Goal: Information Seeking & Learning: Learn about a topic

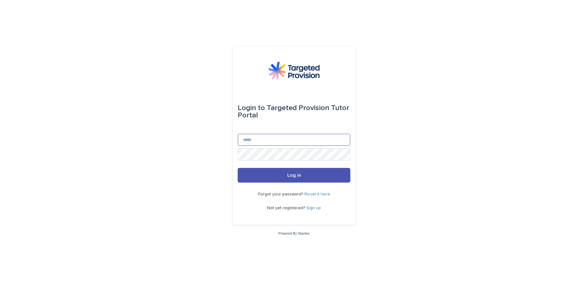
click at [252, 140] on input "Email" at bounding box center [294, 140] width 113 height 12
type input "**********"
click at [276, 176] on button "Log in" at bounding box center [294, 175] width 113 height 15
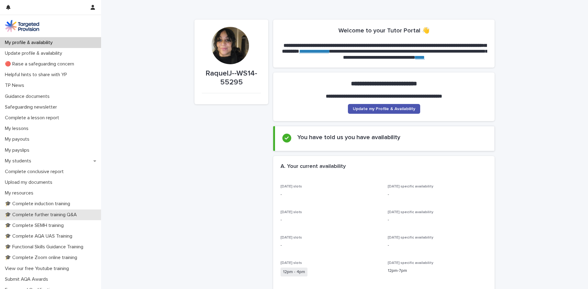
click at [52, 213] on p "🎓 Complete further training Q&A" at bounding box center [41, 215] width 79 height 6
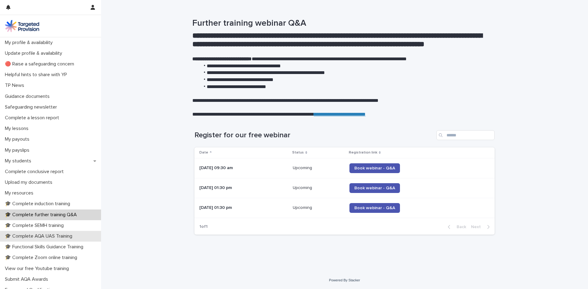
click at [69, 238] on p "🎓 Complete AQA UAS Training" at bounding box center [39, 237] width 75 height 6
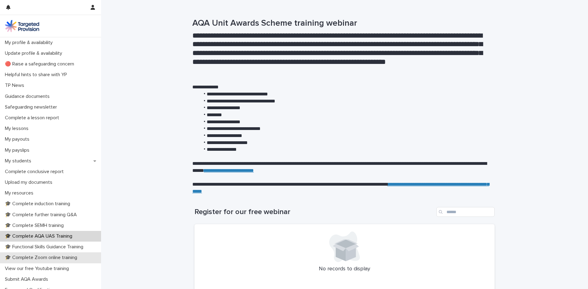
click at [49, 257] on p "🎓 Complete Zoom online training" at bounding box center [42, 258] width 80 height 6
